Goal: Task Accomplishment & Management: Manage account settings

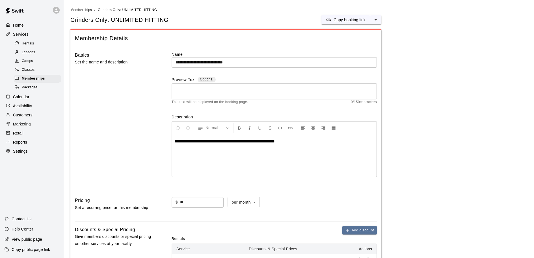
click at [27, 100] on p "Calendar" at bounding box center [21, 97] width 16 height 6
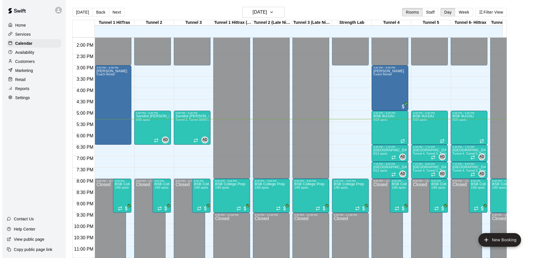
scroll to position [313, 0]
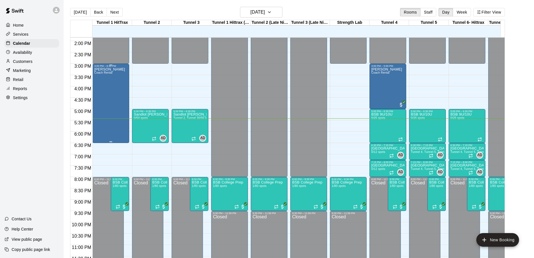
click at [111, 109] on div "[PERSON_NAME] Coach [PERSON_NAME]" at bounding box center [109, 196] width 31 height 258
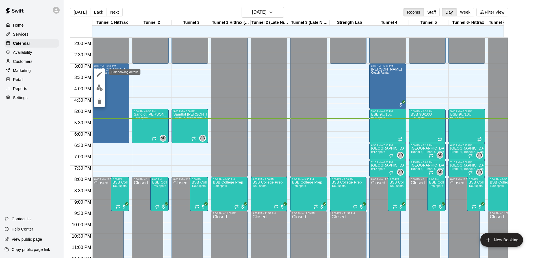
click at [98, 75] on icon "edit" at bounding box center [99, 74] width 5 height 5
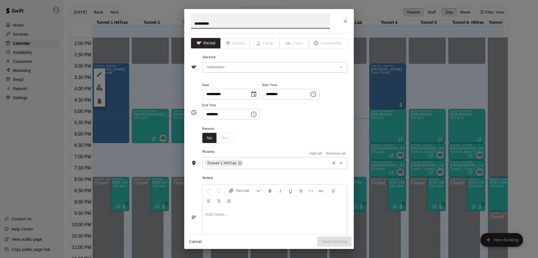
type input "**********"
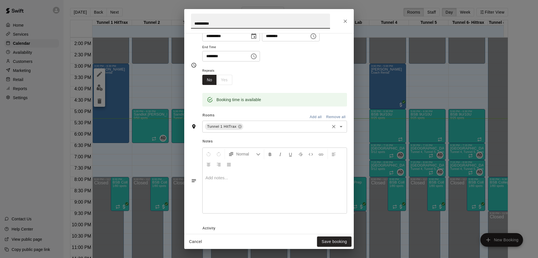
scroll to position [85, 0]
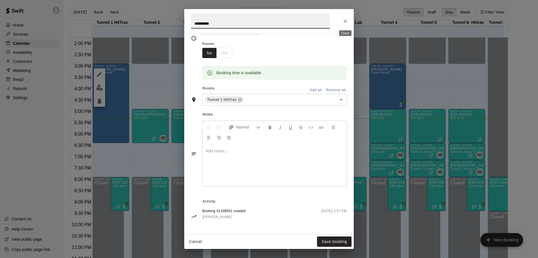
click at [346, 18] on icon "Close" at bounding box center [346, 21] width 6 height 6
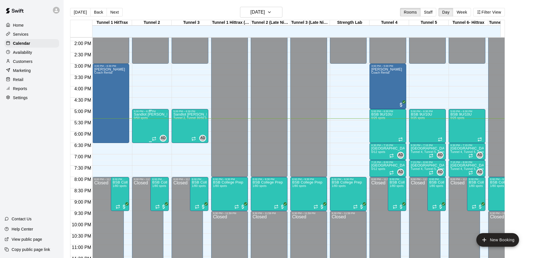
click at [144, 129] on div "Sandlot [PERSON_NAME] 0/50 spots" at bounding box center [150, 242] width 33 height 258
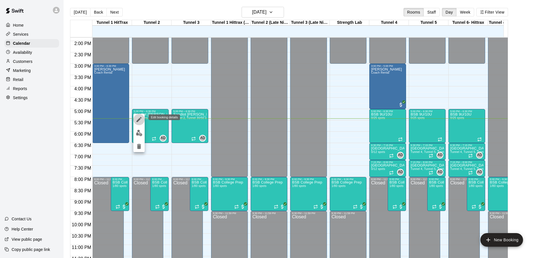
click at [138, 117] on icon "edit" at bounding box center [139, 119] width 7 height 7
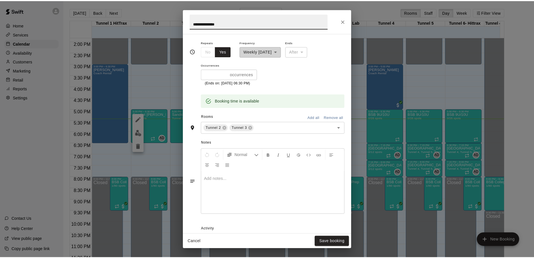
scroll to position [158, 0]
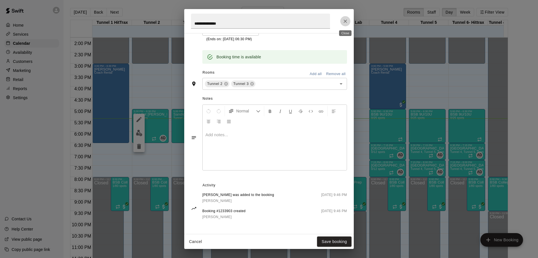
click at [349, 23] on button "Close" at bounding box center [345, 21] width 10 height 10
